Goal: Task Accomplishment & Management: Complete application form

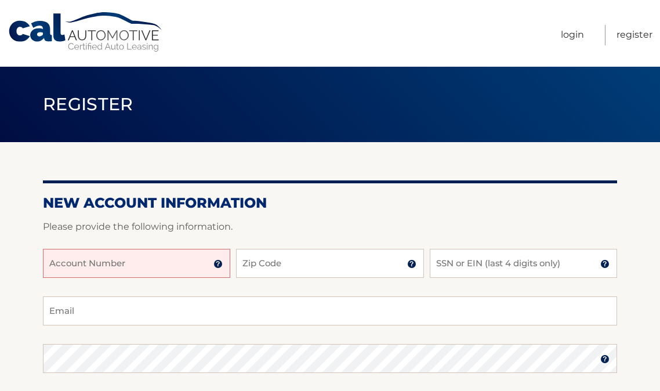
click at [202, 257] on input "Account Number" at bounding box center [136, 263] width 187 height 29
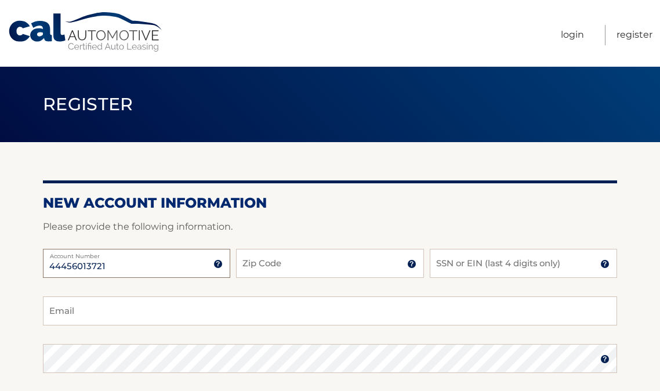
type input "44456013721"
click at [307, 268] on input "Zip Code" at bounding box center [329, 263] width 187 height 29
type input "11790"
click at [524, 266] on input "SSN or EIN (last 4 digits only)" at bounding box center [523, 263] width 187 height 29
click at [478, 264] on input "SSN or EIN (last 4 digits only)" at bounding box center [523, 263] width 187 height 29
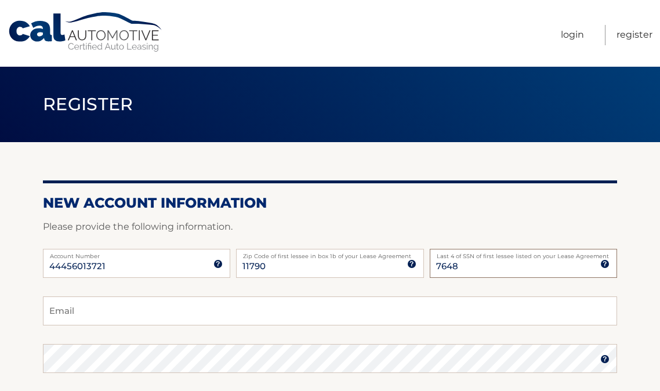
type input "7648"
click at [418, 307] on input "Email" at bounding box center [330, 310] width 574 height 29
drag, startPoint x: 213, startPoint y: 310, endPoint x: -17, endPoint y: 311, distance: 230.2
click at [0, 311] on html "Cal Automotive Menu Login Register Register" at bounding box center [330, 195] width 660 height 391
paste input "scampolo@gmail.com"
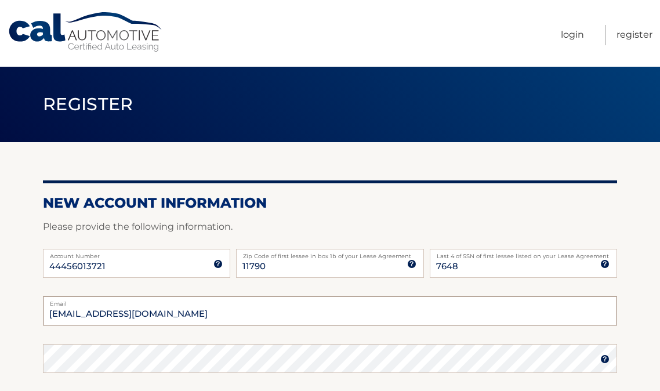
scroll to position [58, 0]
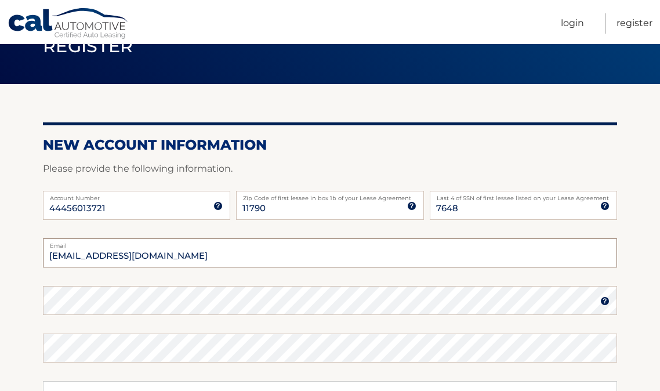
type input "alysonscampolo@gmail.com"
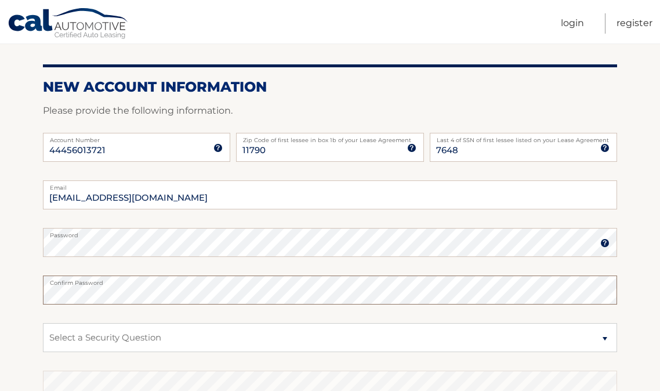
scroll to position [290, 0]
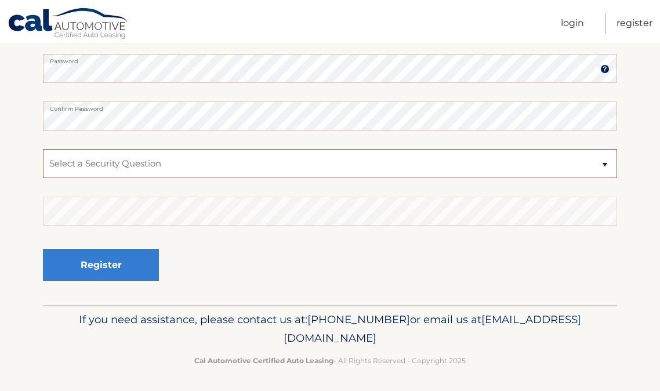
click at [175, 173] on select "Select a Security Question What was the name of your elementary school? What is…" at bounding box center [330, 163] width 574 height 29
select select "4"
click at [43, 149] on select "Select a Security Question What was the name of your elementary school? What is…" at bounding box center [330, 163] width 574 height 29
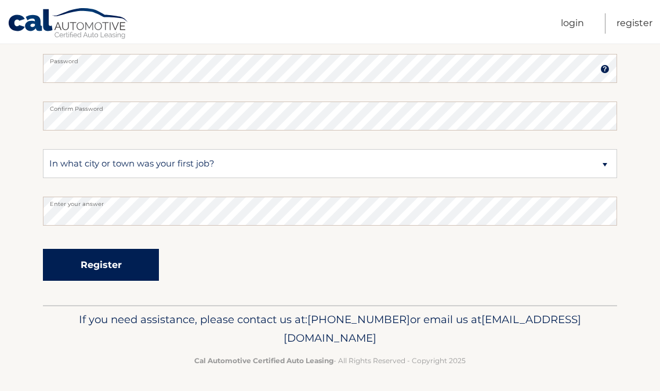
click at [146, 265] on button "Register" at bounding box center [101, 265] width 116 height 32
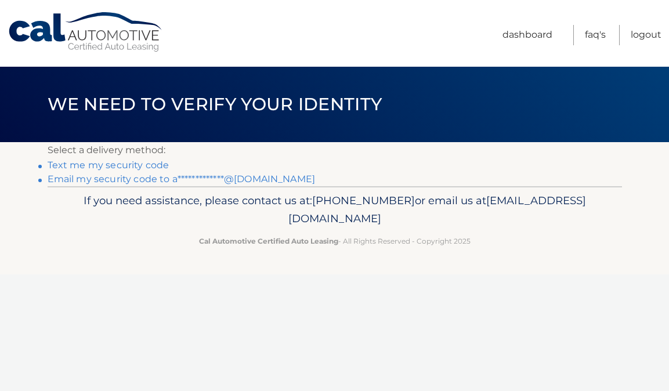
click at [144, 180] on link "**********" at bounding box center [182, 178] width 268 height 11
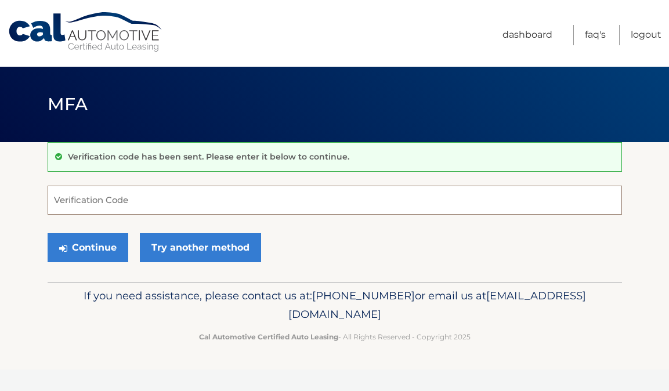
click at [144, 197] on input "Verification Code" at bounding box center [335, 200] width 574 height 29
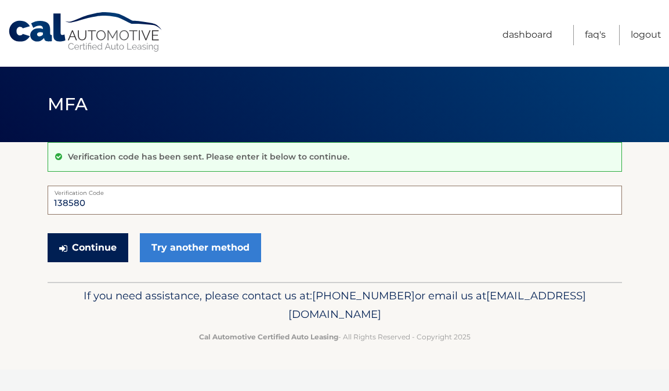
type input "138580"
click at [101, 245] on button "Continue" at bounding box center [88, 247] width 81 height 29
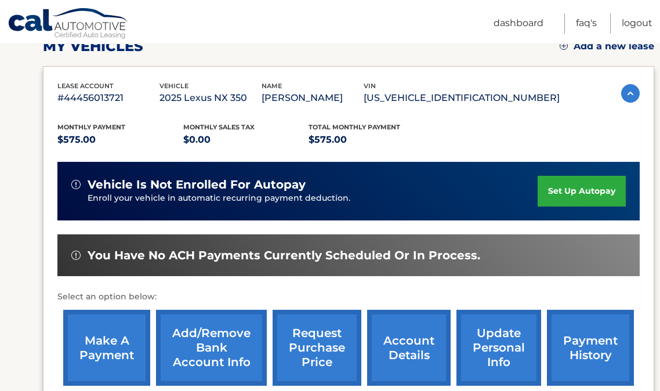
scroll to position [290, 0]
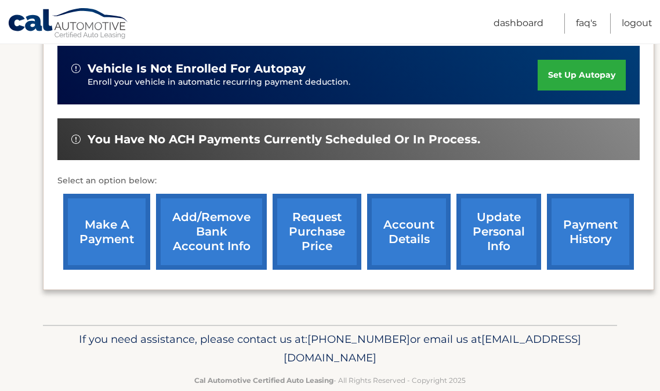
click at [219, 249] on link "Add/Remove bank account info" at bounding box center [211, 232] width 111 height 76
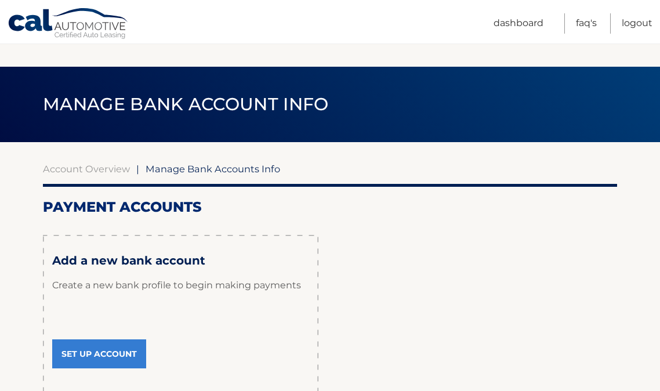
scroll to position [116, 0]
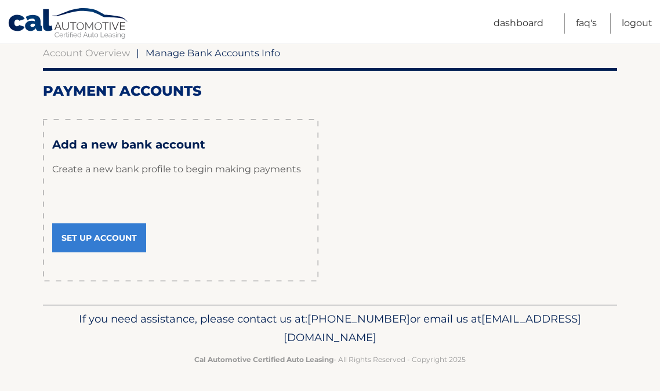
click at [113, 239] on link "Set Up Account" at bounding box center [99, 237] width 94 height 29
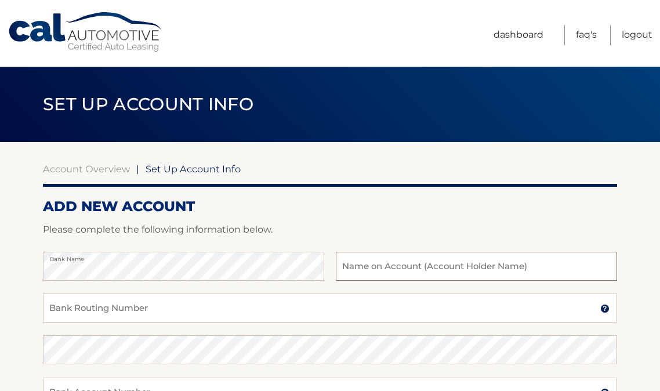
click at [384, 259] on input "text" at bounding box center [476, 266] width 281 height 29
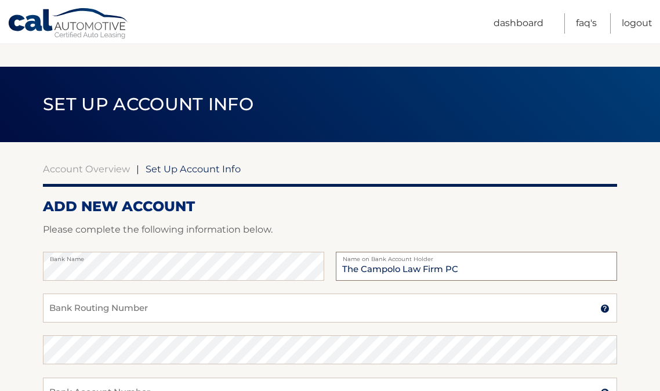
scroll to position [116, 0]
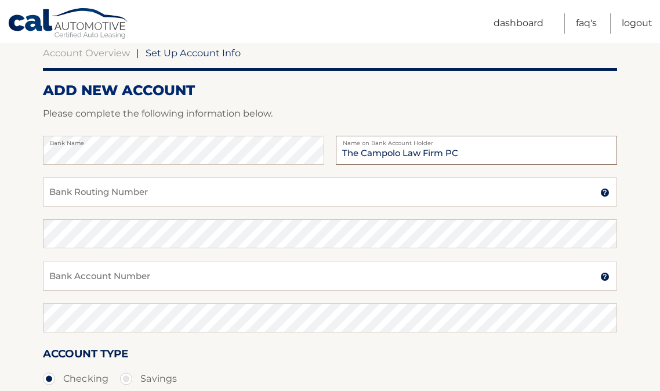
type input "The Campolo Law Firm PC"
click at [235, 194] on input "Bank Routing Number" at bounding box center [330, 191] width 574 height 29
type input "021406667"
click at [117, 284] on input "Bank Account Number" at bounding box center [330, 276] width 574 height 29
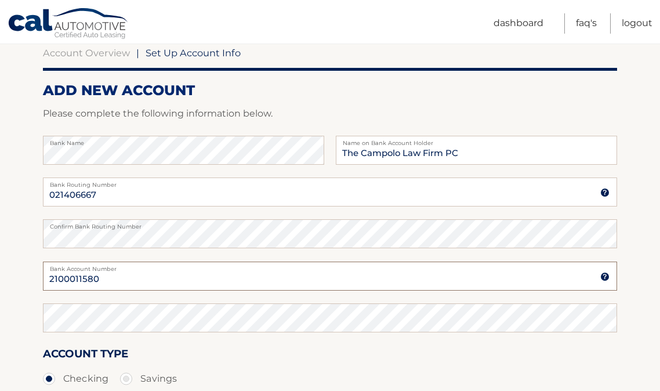
type input "2100011580"
click at [233, 362] on div "Account Type Checking Savings" at bounding box center [330, 367] width 574 height 45
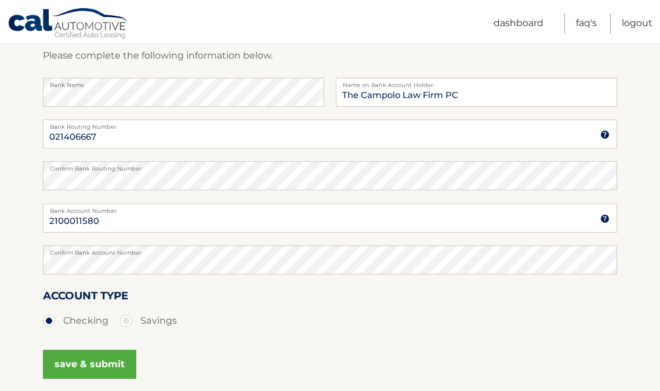
scroll to position [232, 0]
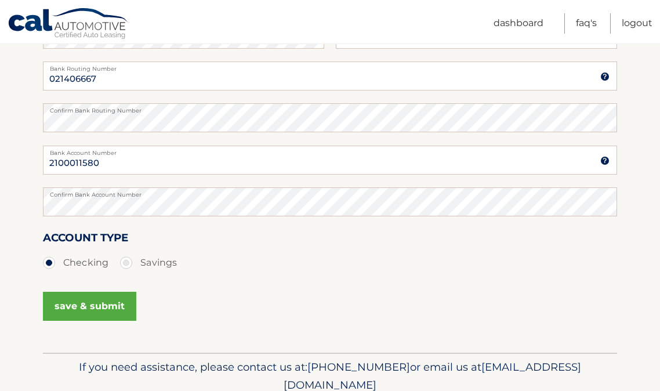
click at [108, 300] on button "save & submit" at bounding box center [89, 306] width 93 height 29
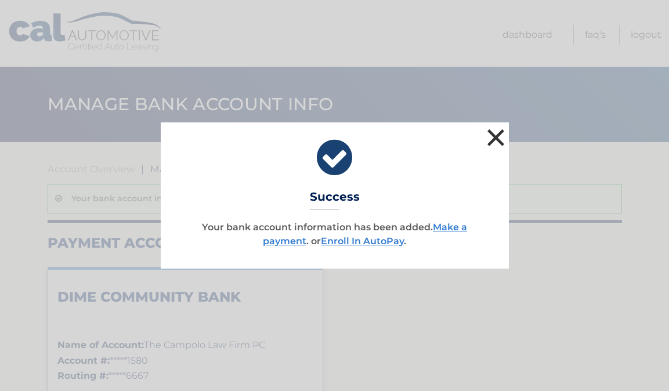
click at [492, 138] on button "×" at bounding box center [495, 137] width 23 height 23
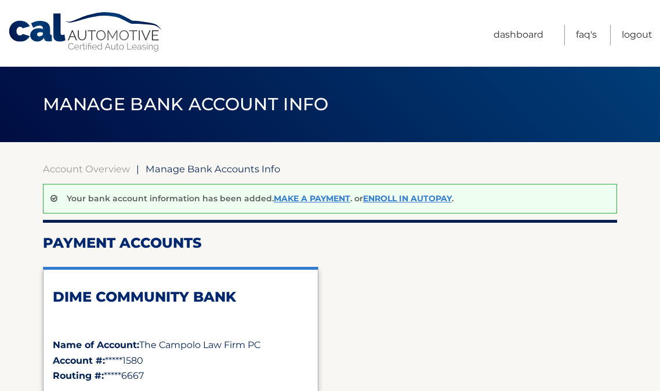
click at [216, 168] on span "Manage Bank Accounts Info" at bounding box center [213, 169] width 135 height 12
click at [103, 169] on link "Account Overview" at bounding box center [86, 169] width 87 height 12
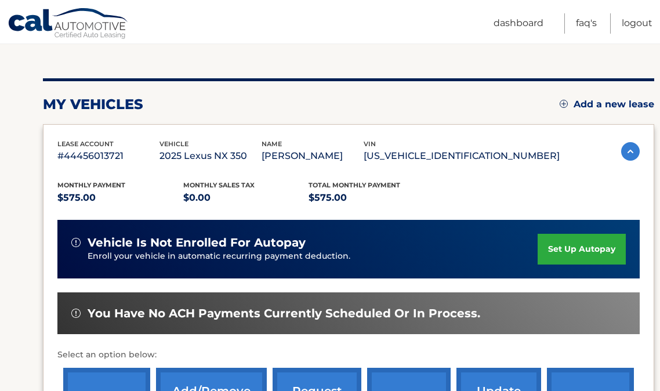
scroll to position [290, 0]
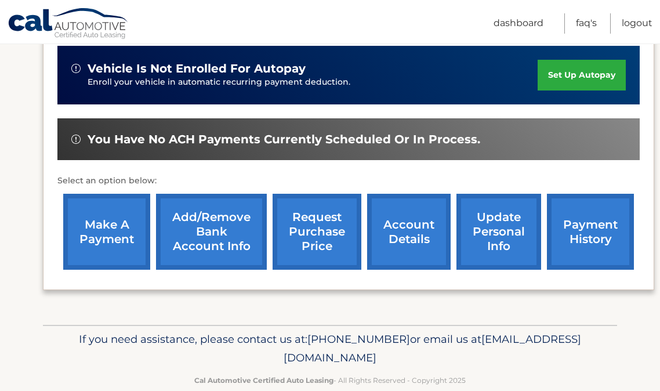
click at [96, 239] on link "make a payment" at bounding box center [106, 232] width 87 height 76
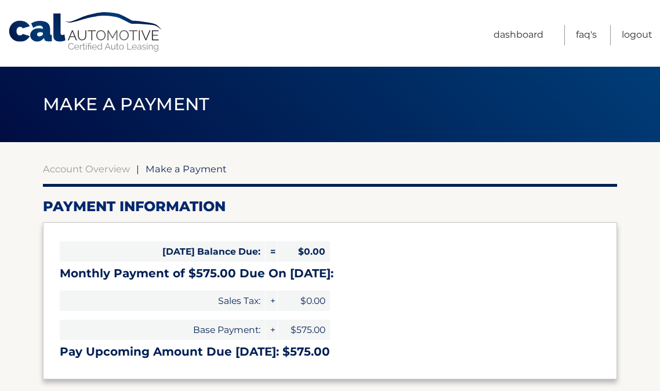
select select "Mzg4ZTdiMTAtMjBjNS00OGYzLWE1MTYtM2IxY2VmMTIwNjY2"
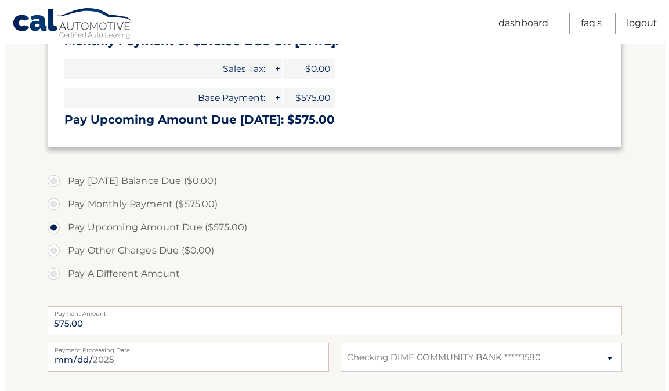
scroll to position [348, 0]
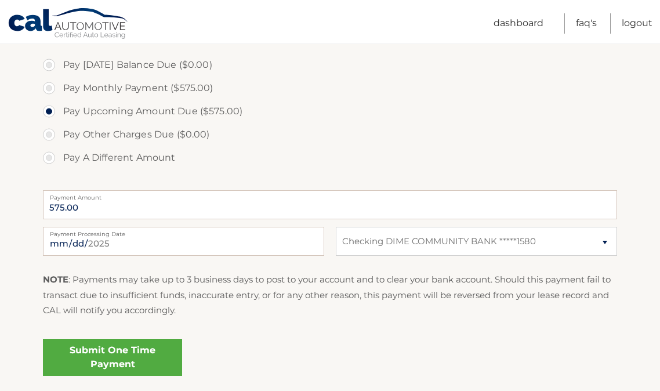
click at [115, 362] on link "Submit One Time Payment" at bounding box center [112, 357] width 139 height 37
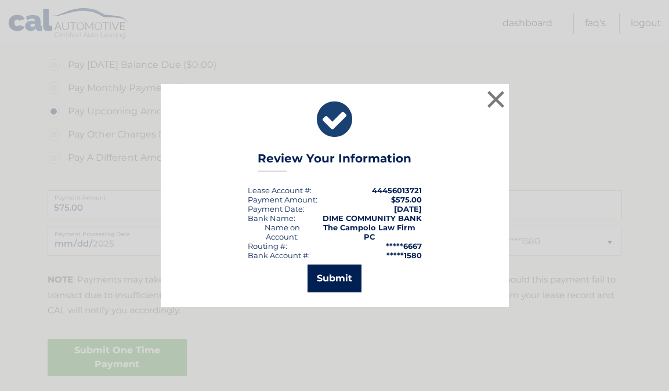
click at [351, 280] on button "Submit" at bounding box center [334, 278] width 54 height 28
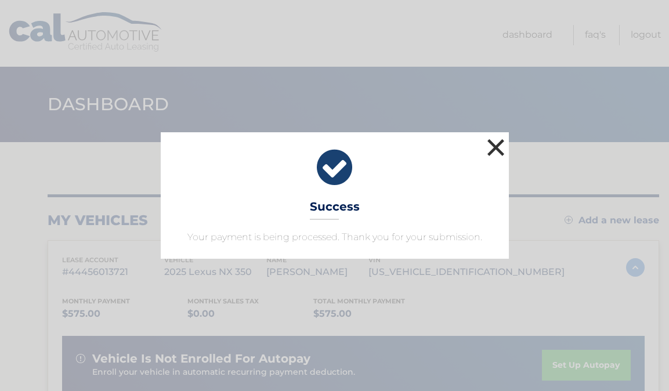
click at [492, 150] on button "×" at bounding box center [495, 147] width 23 height 23
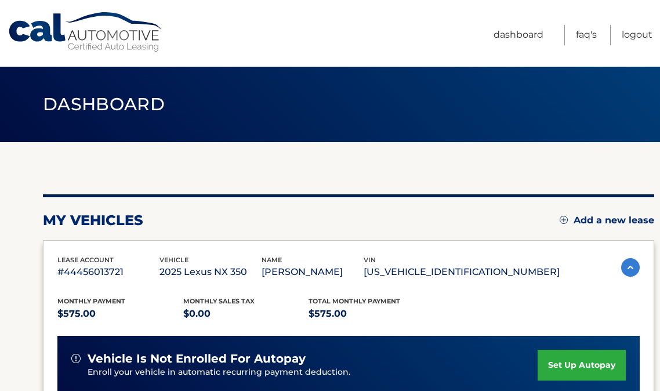
click at [93, 46] on link "Cal Automotive" at bounding box center [86, 32] width 157 height 41
drag, startPoint x: 531, startPoint y: 28, endPoint x: 527, endPoint y: 33, distance: 6.2
click at [531, 28] on link "Dashboard" at bounding box center [519, 35] width 50 height 20
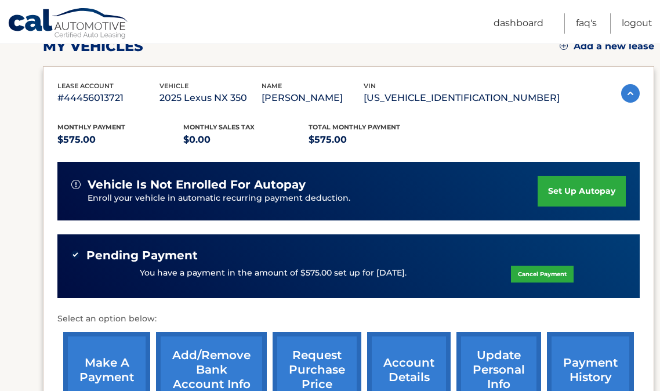
scroll to position [334, 0]
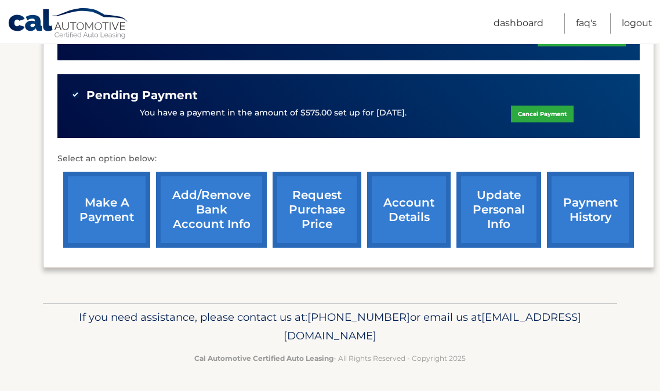
click at [601, 208] on link "payment history" at bounding box center [590, 210] width 87 height 76
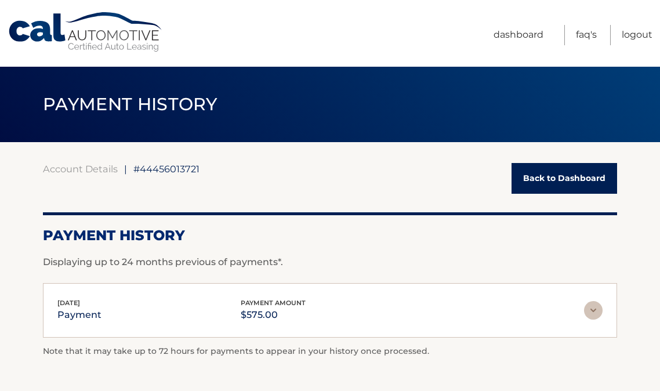
click at [595, 314] on img at bounding box center [593, 310] width 19 height 19
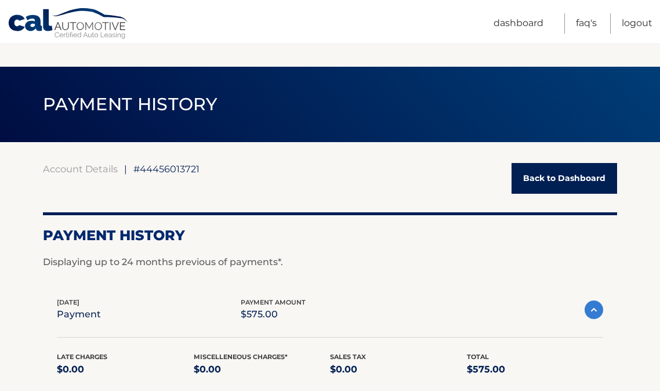
scroll to position [116, 0]
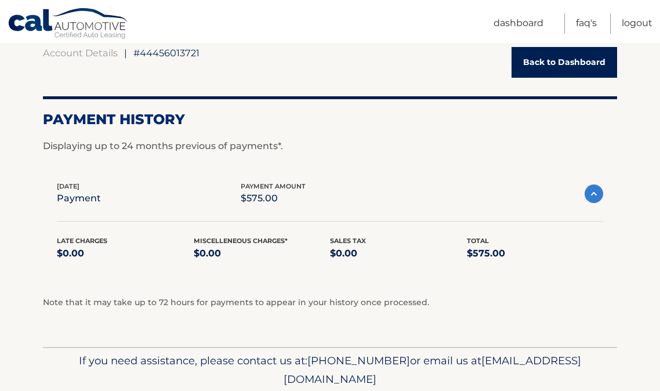
click at [588, 195] on img at bounding box center [594, 193] width 19 height 19
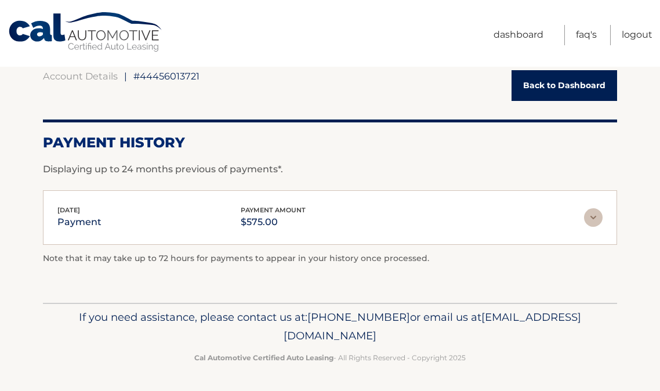
scroll to position [0, 0]
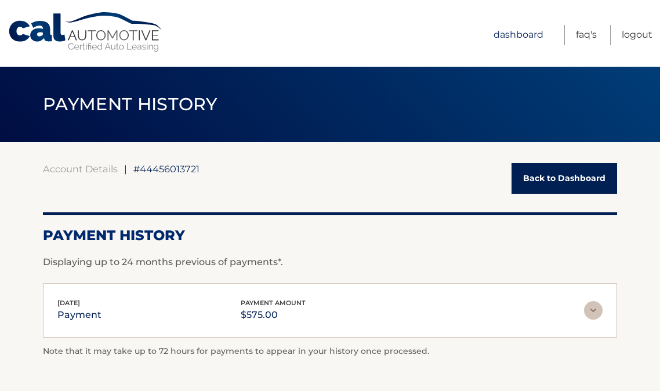
click at [519, 32] on link "Dashboard" at bounding box center [519, 35] width 50 height 20
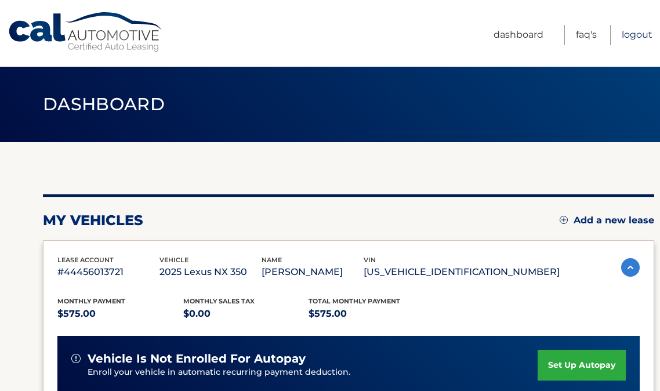
click at [643, 35] on link "Logout" at bounding box center [637, 35] width 31 height 20
